Goal: Check status: Check status

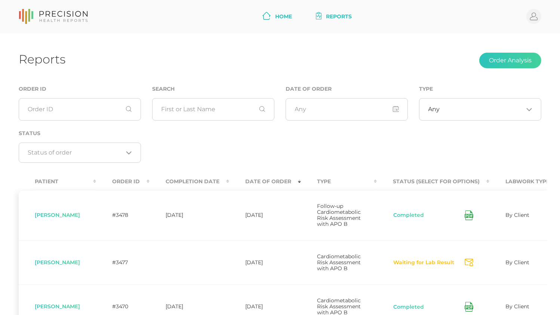
click at [280, 22] on link "Home" at bounding box center [276, 17] width 35 height 14
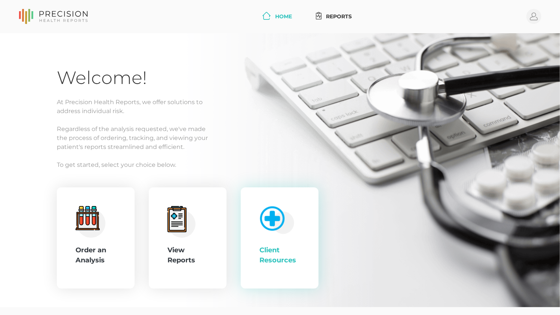
click at [264, 228] on img at bounding box center [275, 219] width 38 height 32
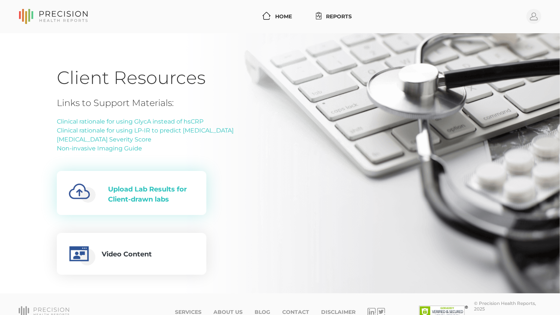
click at [169, 191] on div "Upload Lab Results for Client-drawn labs" at bounding box center [151, 195] width 86 height 20
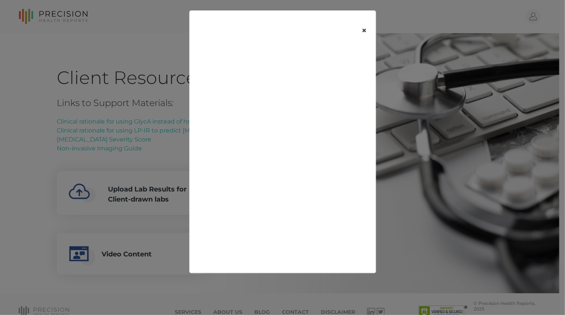
click at [364, 30] on button "×" at bounding box center [364, 30] width 23 height 31
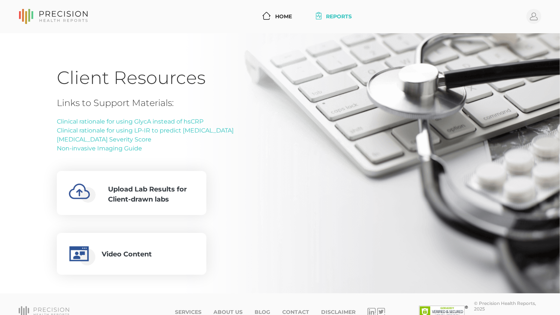
click at [338, 16] on link "Reports" at bounding box center [334, 17] width 42 height 14
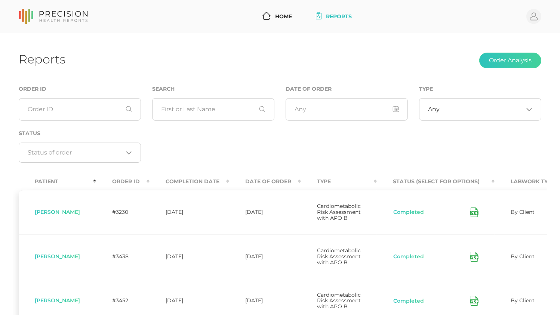
click at [272, 177] on th "Date Of Order" at bounding box center [265, 181] width 72 height 17
click at [268, 185] on th "Date Of Order" at bounding box center [265, 181] width 72 height 17
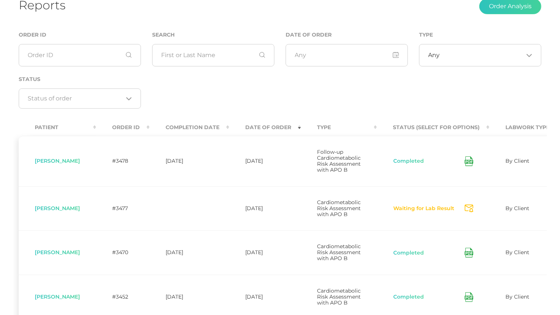
scroll to position [112, 0]
